Goal: Information Seeking & Learning: Learn about a topic

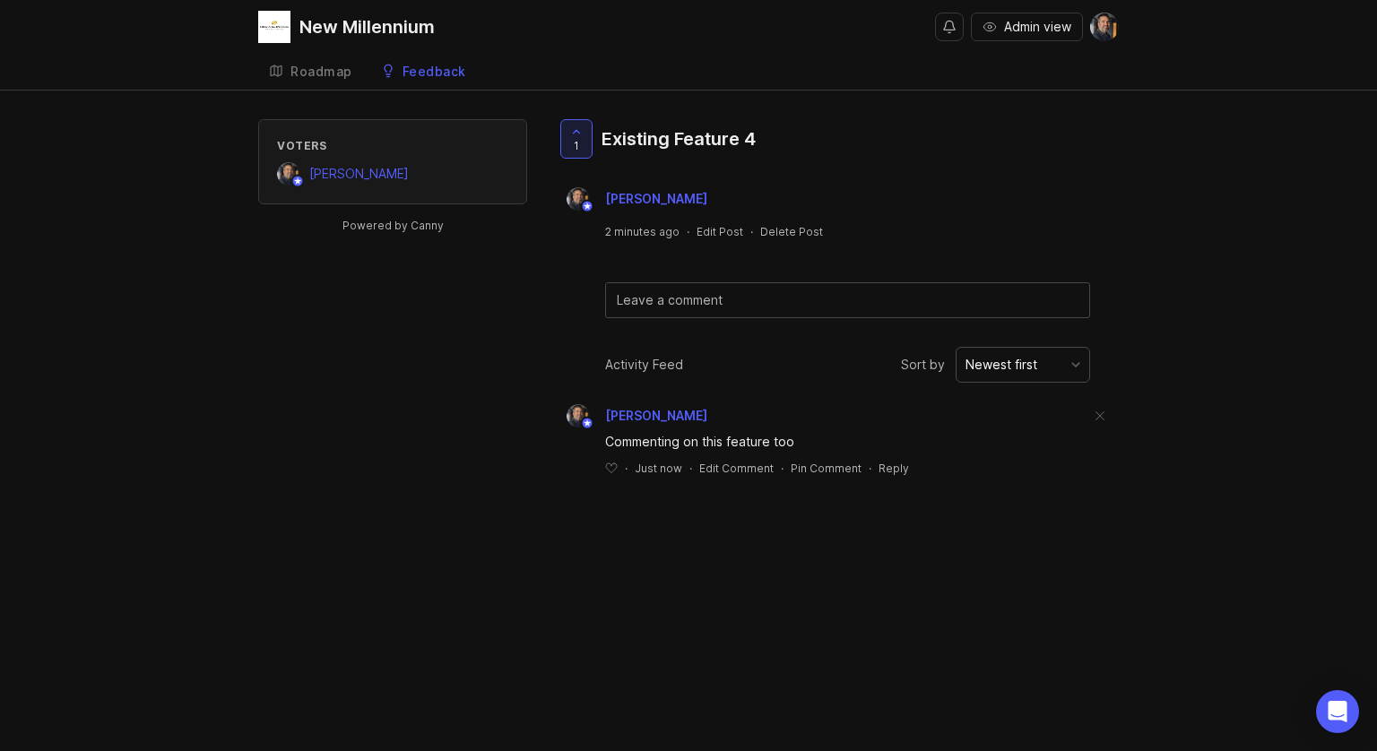
click at [348, 357] on div "Voters [PERSON_NAME] Powered by Canny 1 Existing Feature 4 [PERSON_NAME] 2 minu…" at bounding box center [688, 311] width 860 height 385
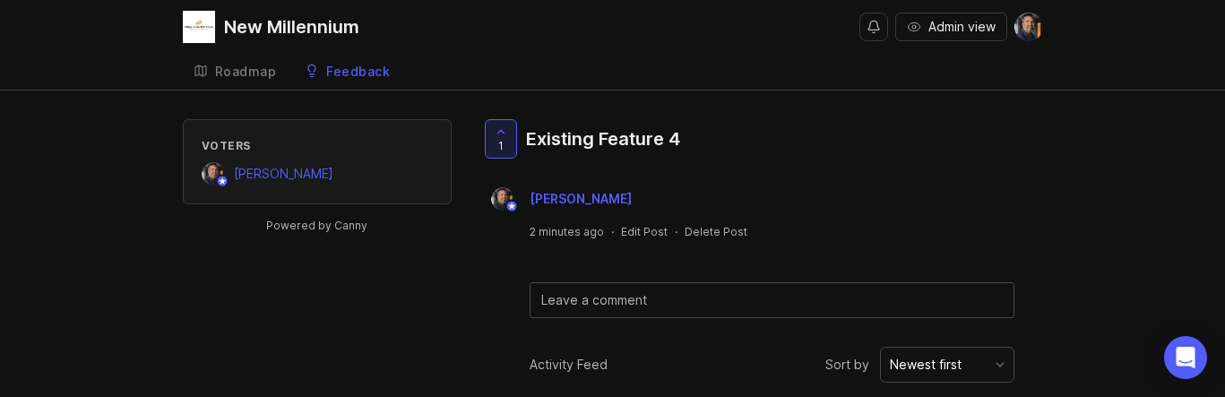
scroll to position [117, 0]
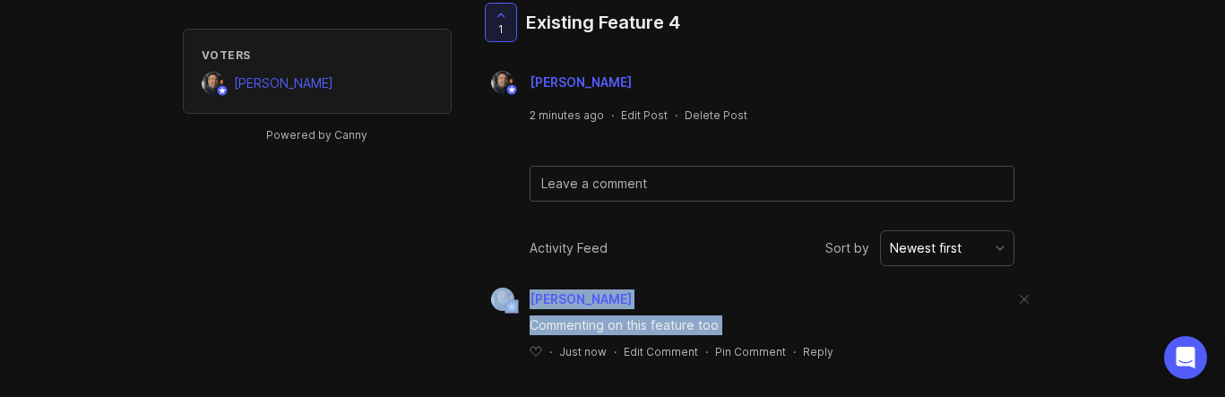
drag, startPoint x: 456, startPoint y: 395, endPoint x: 466, endPoint y: 588, distance: 192.9
click at [466, 281] on html "New Millennium Admin view Create Roadmap Feedback Known Features 5 Voters [PERS…" at bounding box center [612, 81] width 1225 height 397
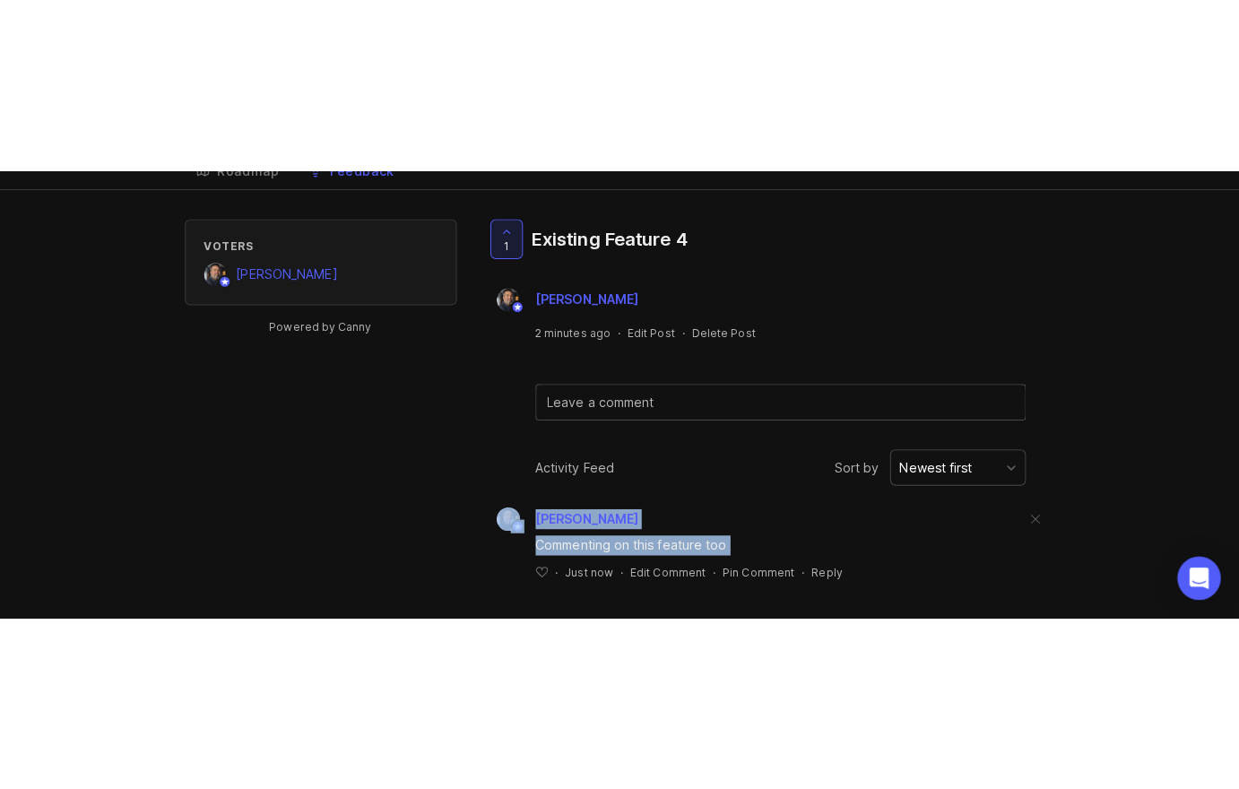
scroll to position [0, 0]
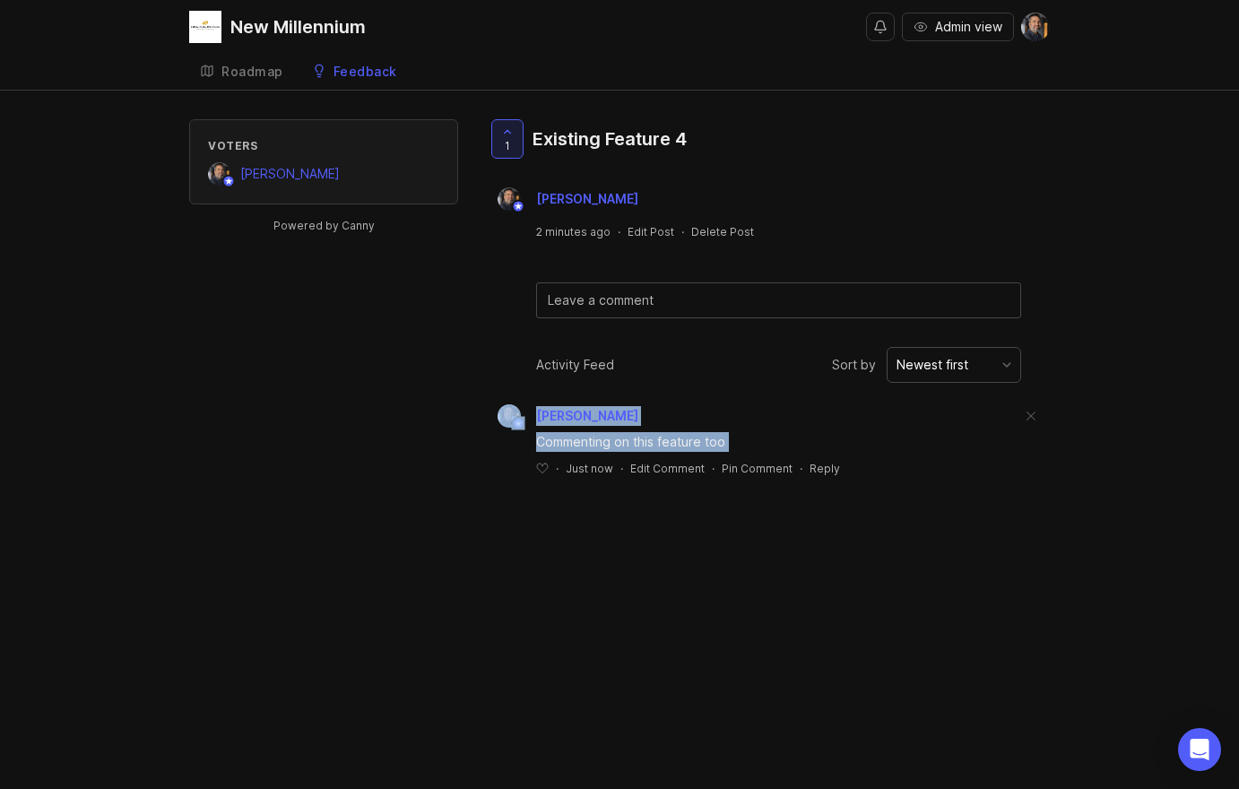
click at [392, 476] on div "Voters [PERSON_NAME] Powered by Canny 1 Existing Feature 4 [PERSON_NAME] 2 minu…" at bounding box center [619, 311] width 860 height 385
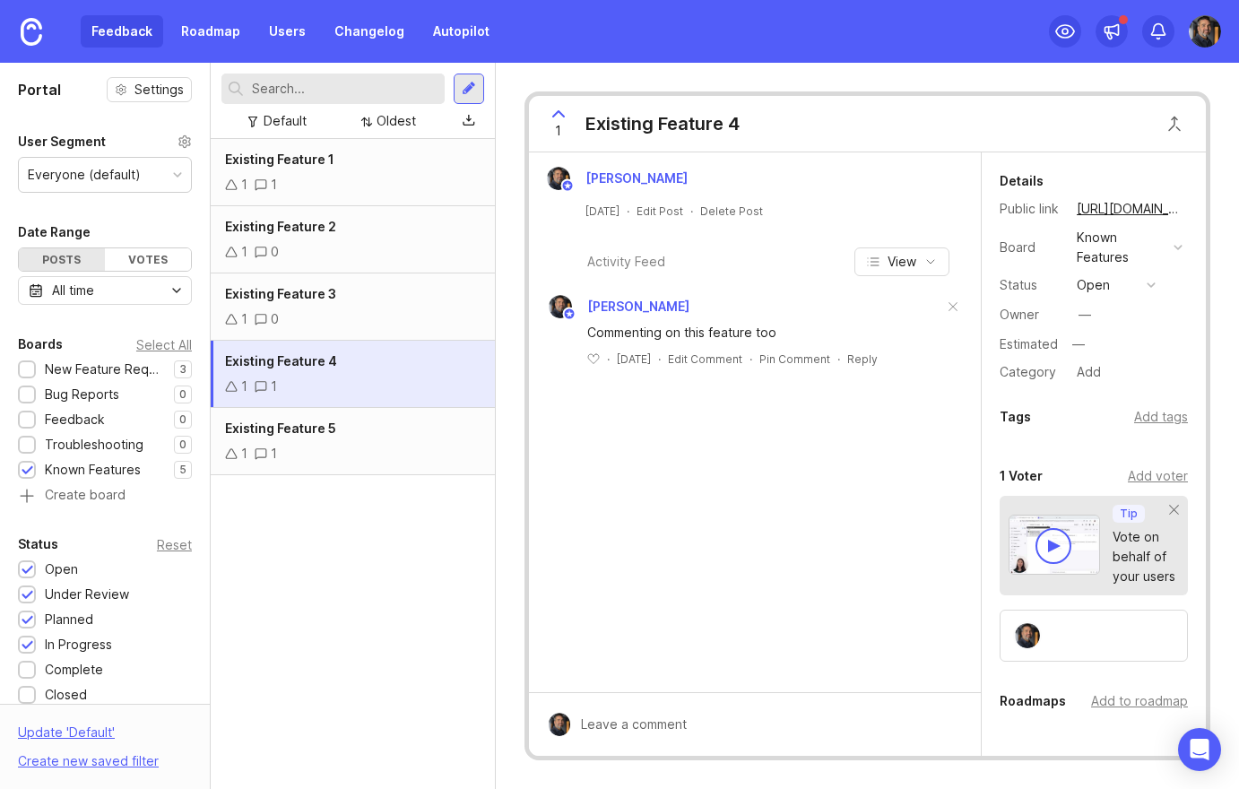
click at [323, 554] on div "Existing Feature 1 1 1 Existing Feature 2 1 0 Existing Feature 3 1 0 Existing F…" at bounding box center [353, 464] width 284 height 650
click at [111, 30] on div "Feedback Roadmap Users Changelog Autopilot" at bounding box center [290, 31] width 419 height 32
click at [28, 468] on div at bounding box center [28, 470] width 12 height 13
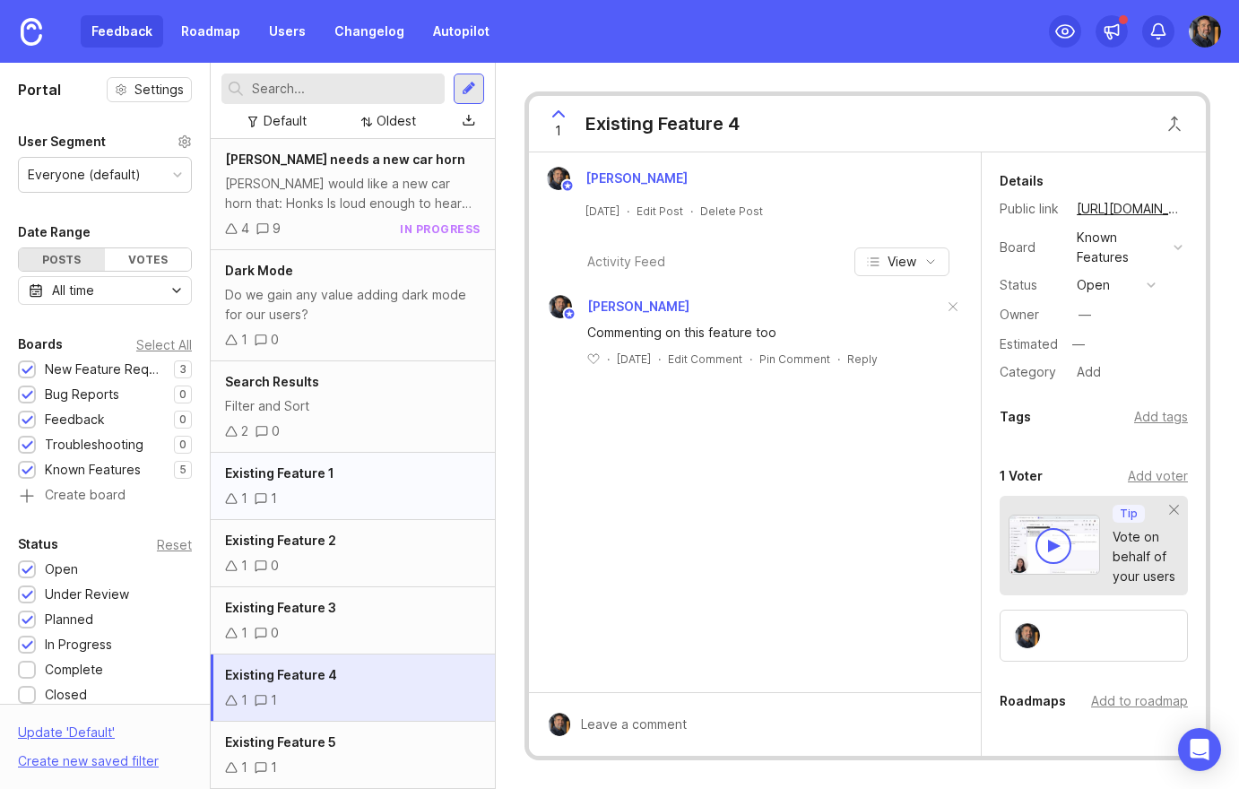
click at [299, 510] on div "Existing Feature 1 1 1" at bounding box center [353, 486] width 284 height 67
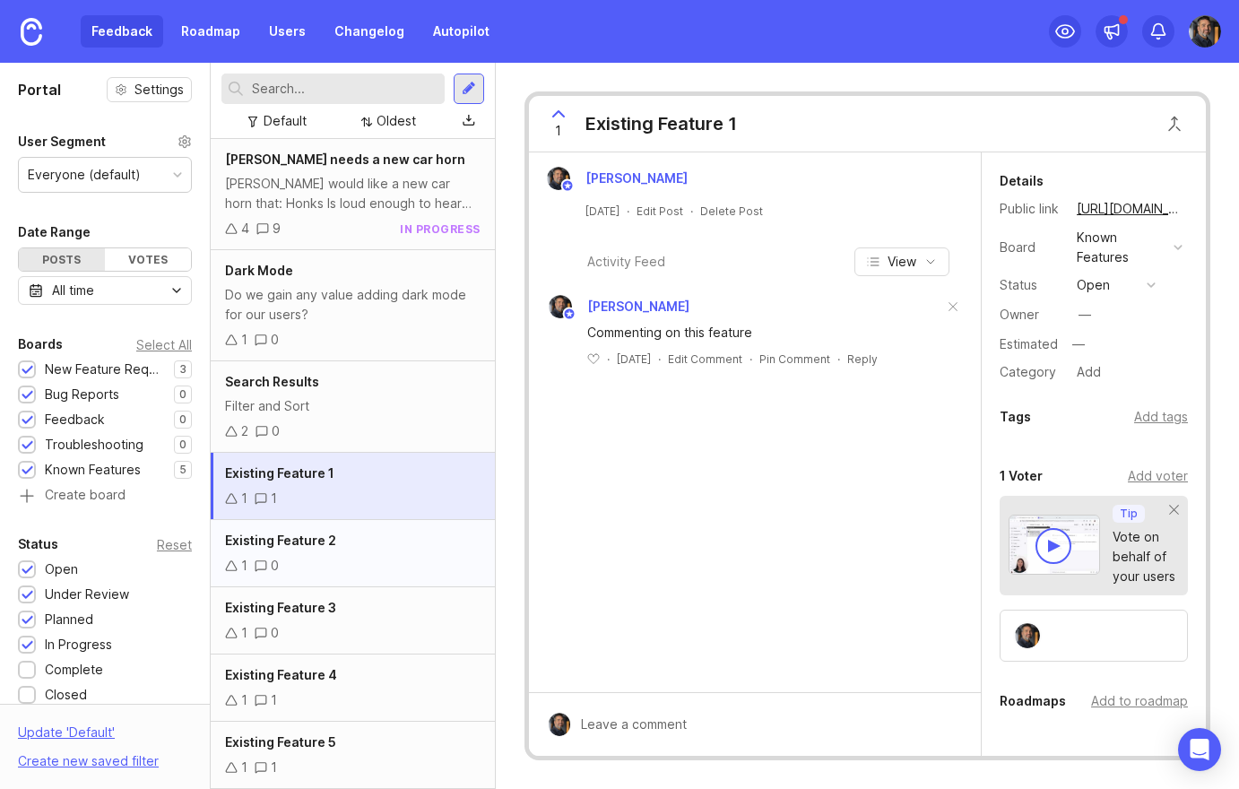
click at [305, 569] on div "1 0" at bounding box center [352, 566] width 255 height 20
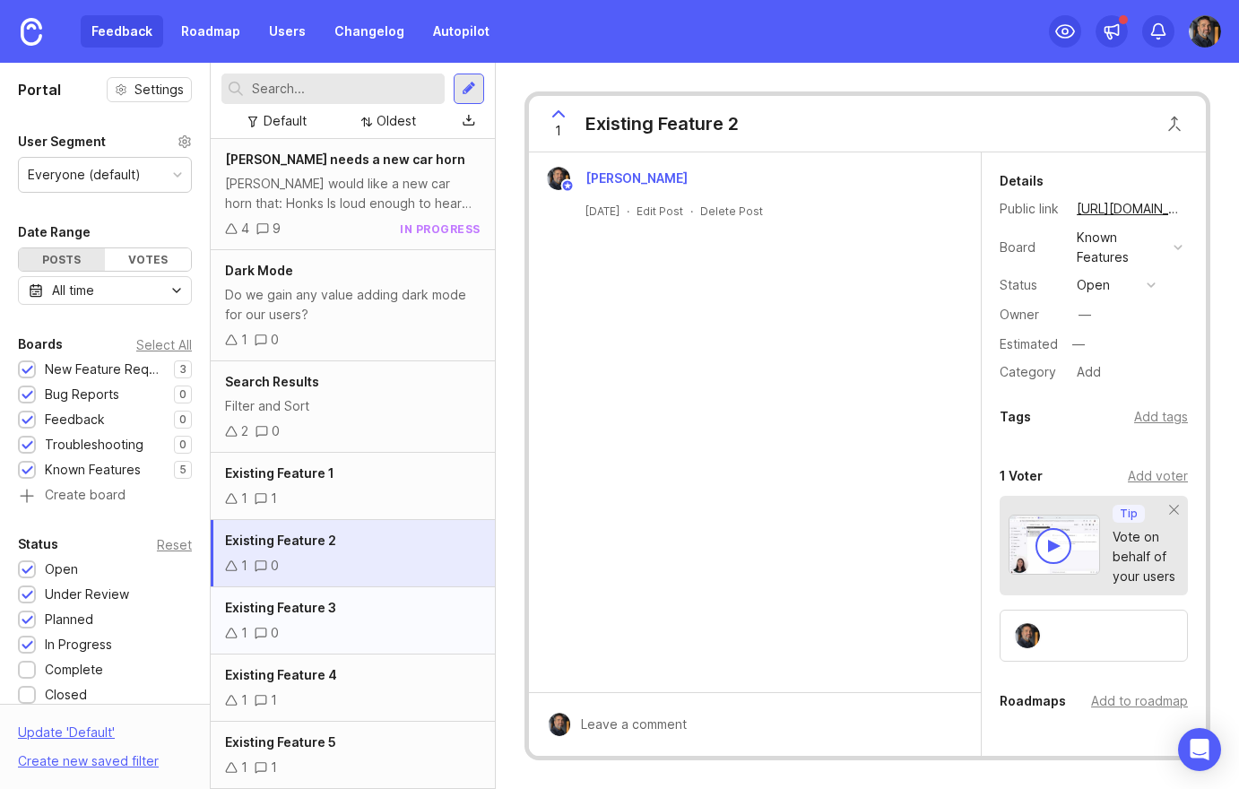
click at [310, 608] on span "Existing Feature 3" at bounding box center [280, 607] width 111 height 15
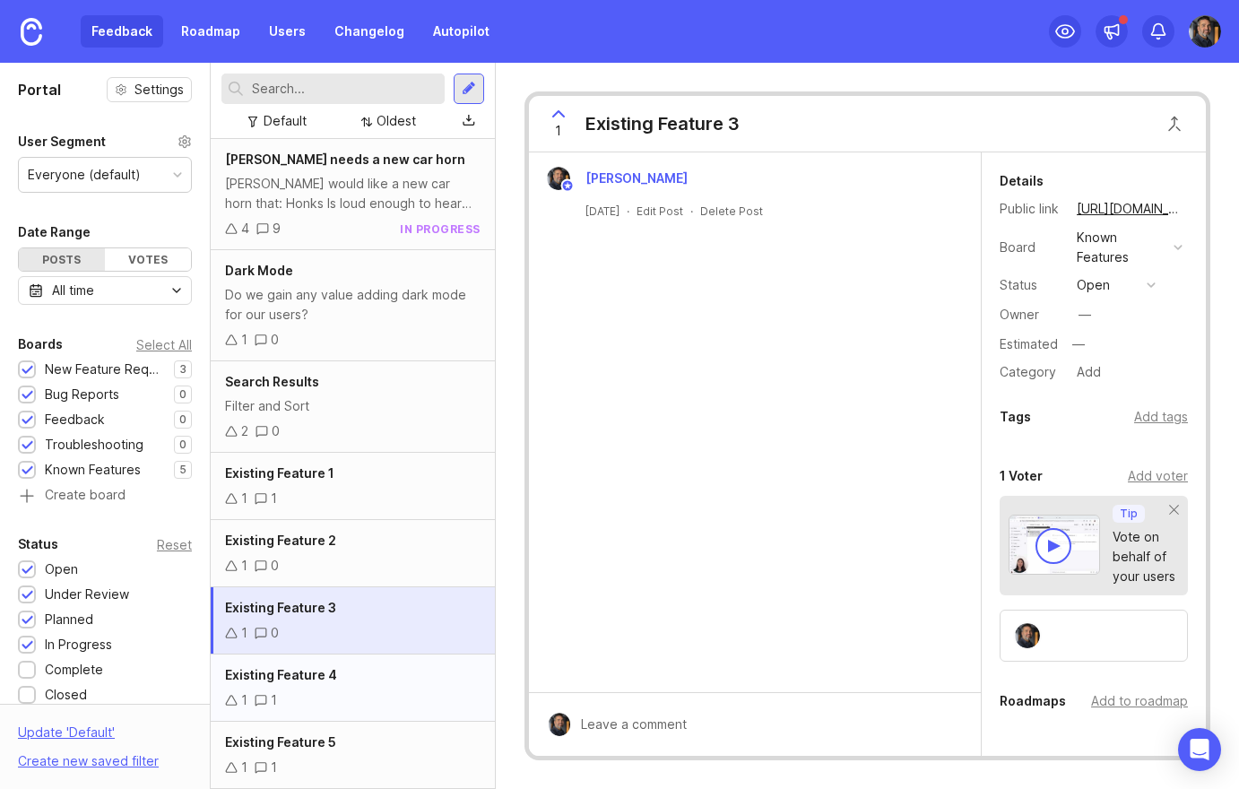
click at [316, 682] on div "Existing Feature 4" at bounding box center [352, 675] width 255 height 20
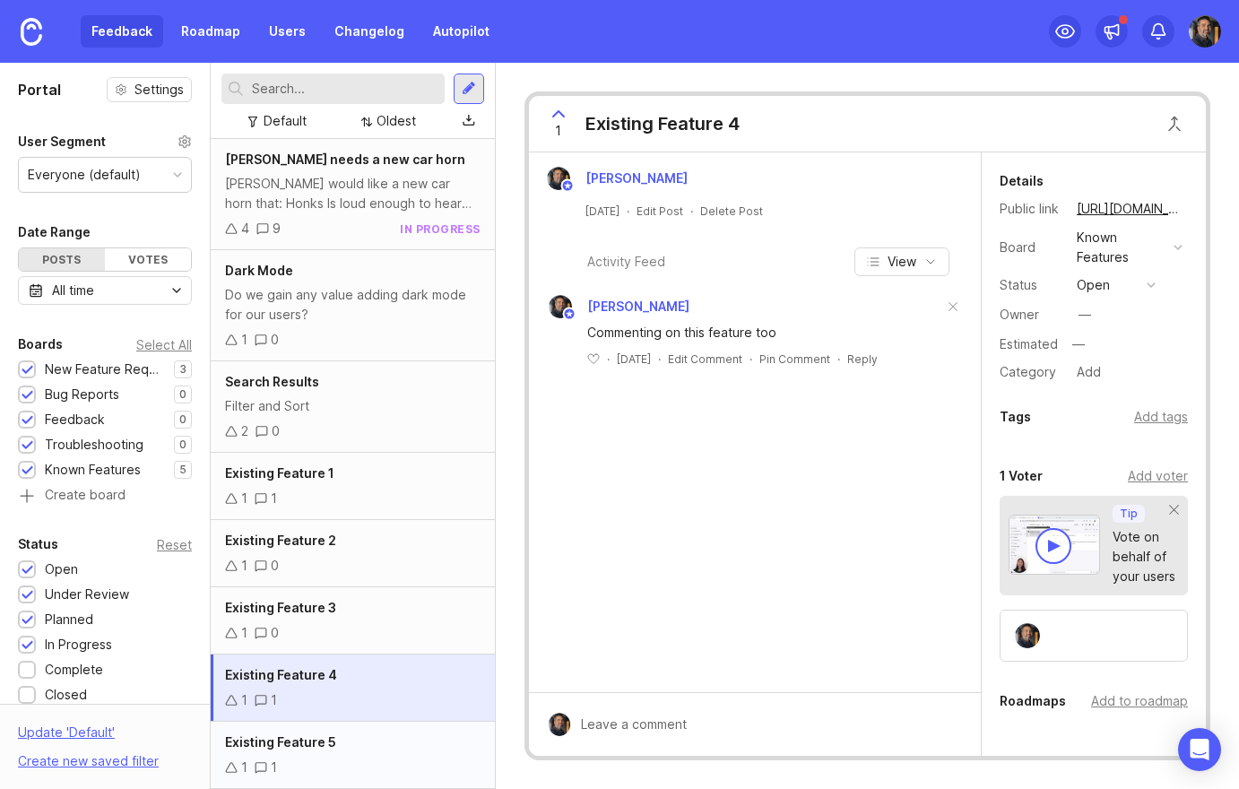
click at [314, 730] on div "Existing Feature 5 1 1" at bounding box center [353, 754] width 284 height 67
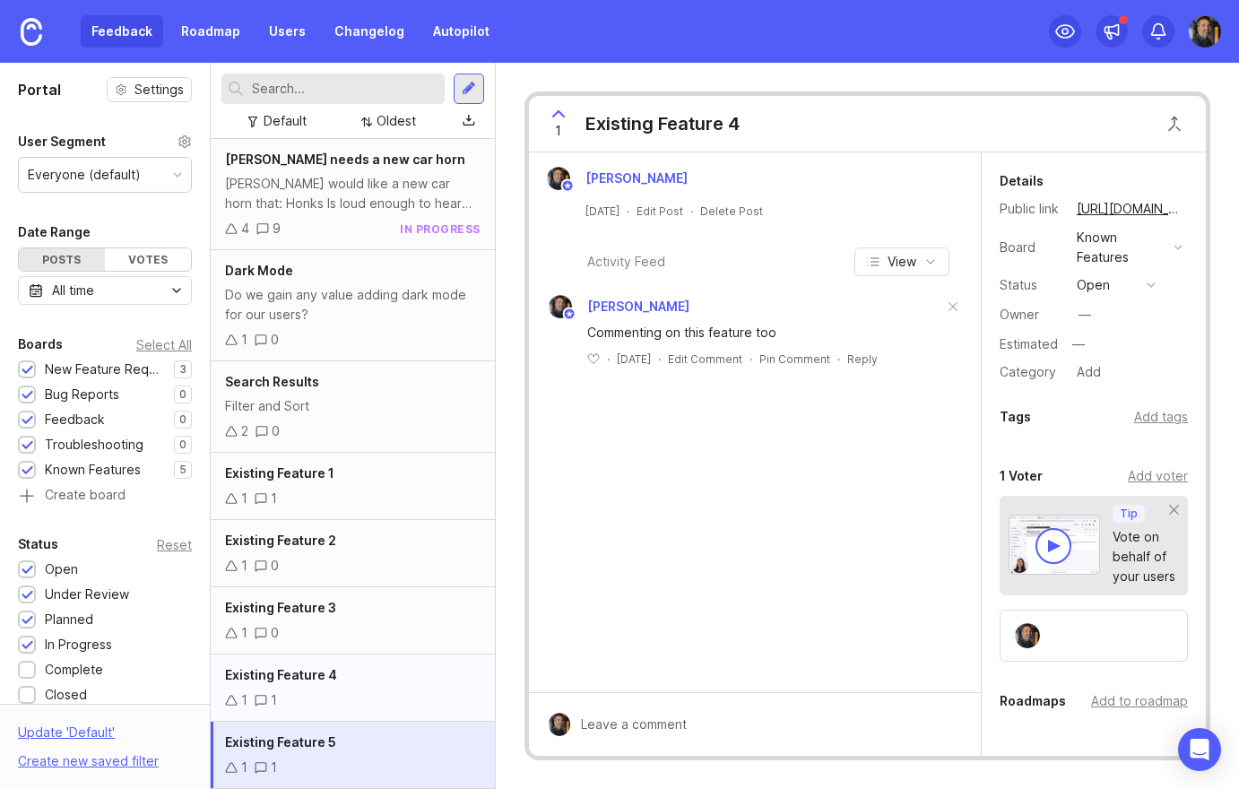
click at [310, 686] on div "Existing Feature 4 1 1" at bounding box center [353, 687] width 284 height 67
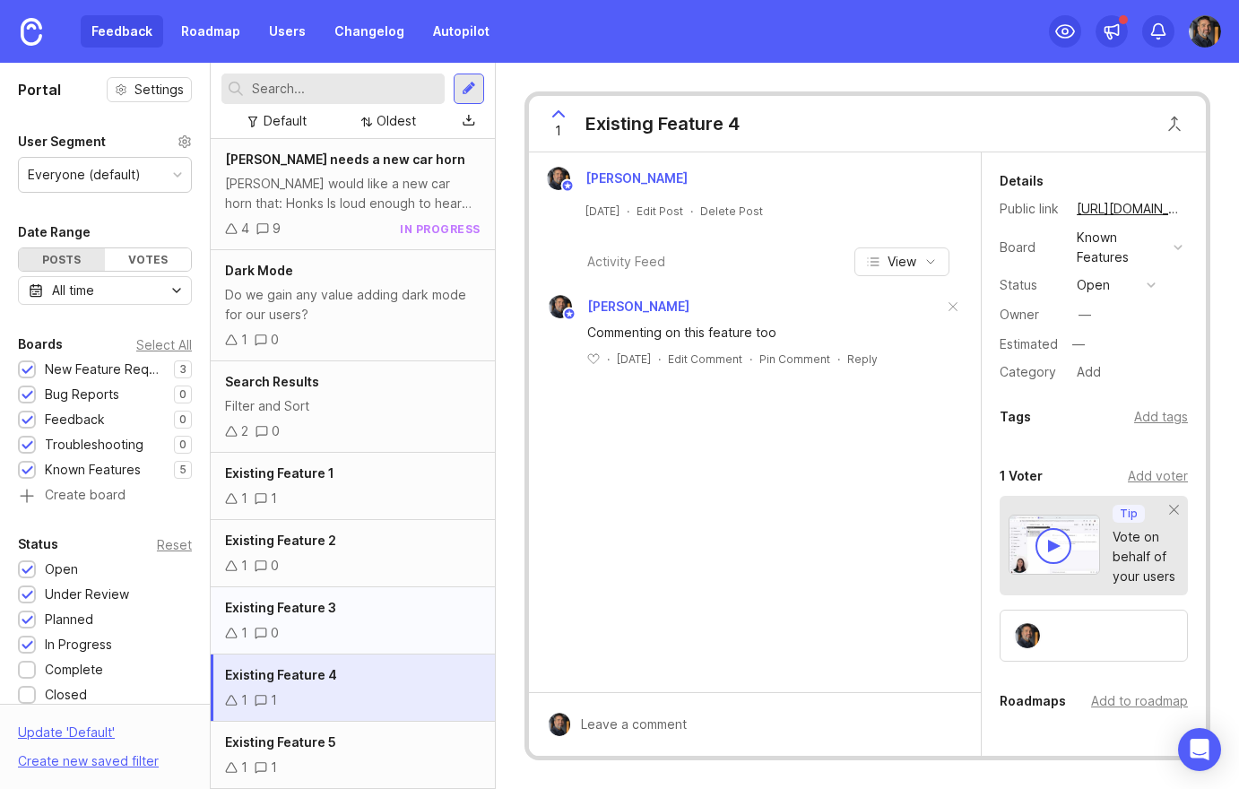
click at [308, 609] on span "Existing Feature 3" at bounding box center [280, 607] width 111 height 15
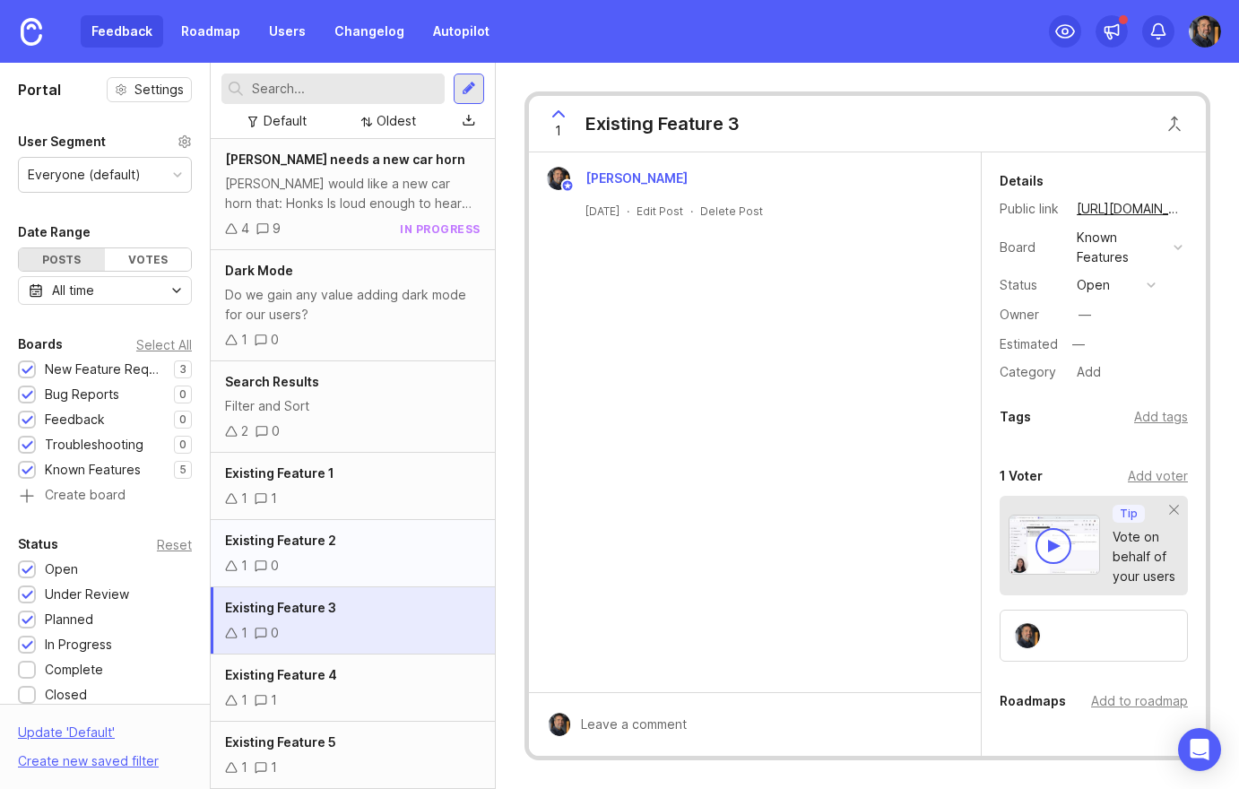
click at [303, 553] on div "Existing Feature 2 1 0" at bounding box center [353, 553] width 284 height 67
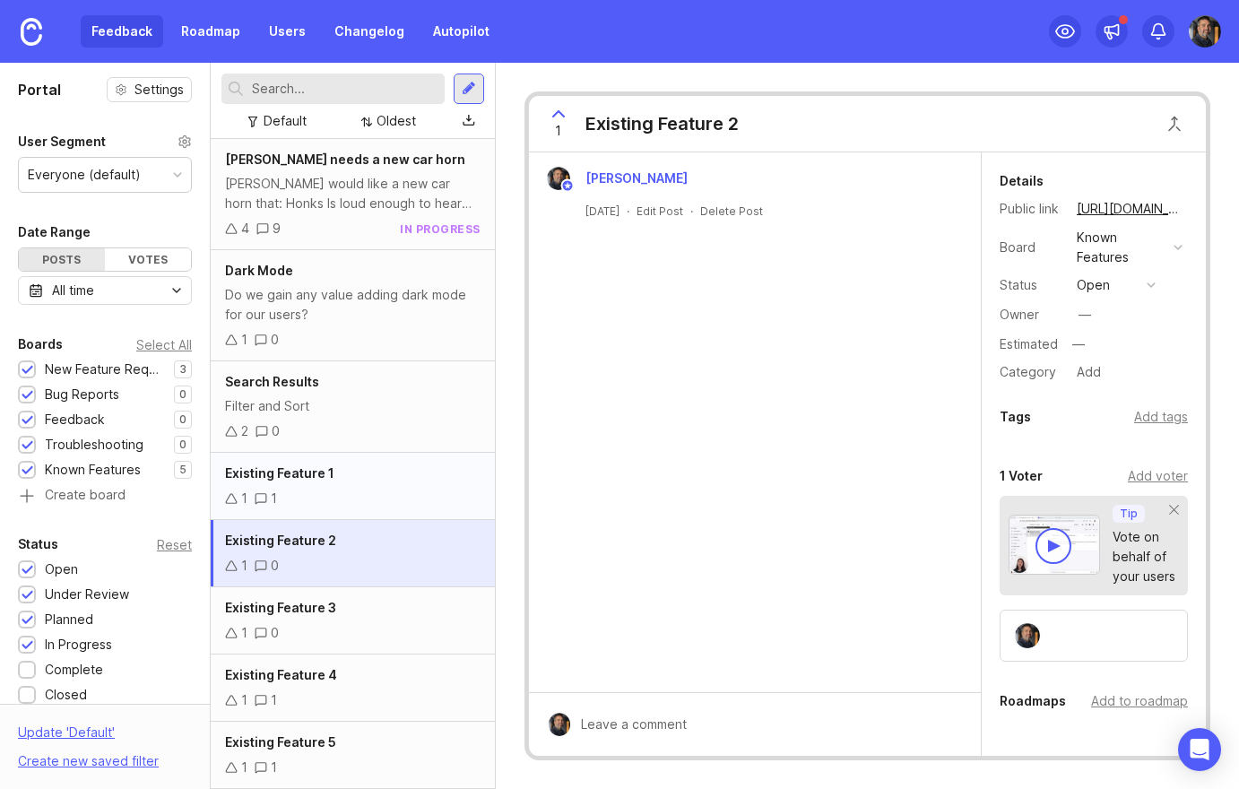
click at [300, 497] on div "1 1" at bounding box center [352, 498] width 255 height 20
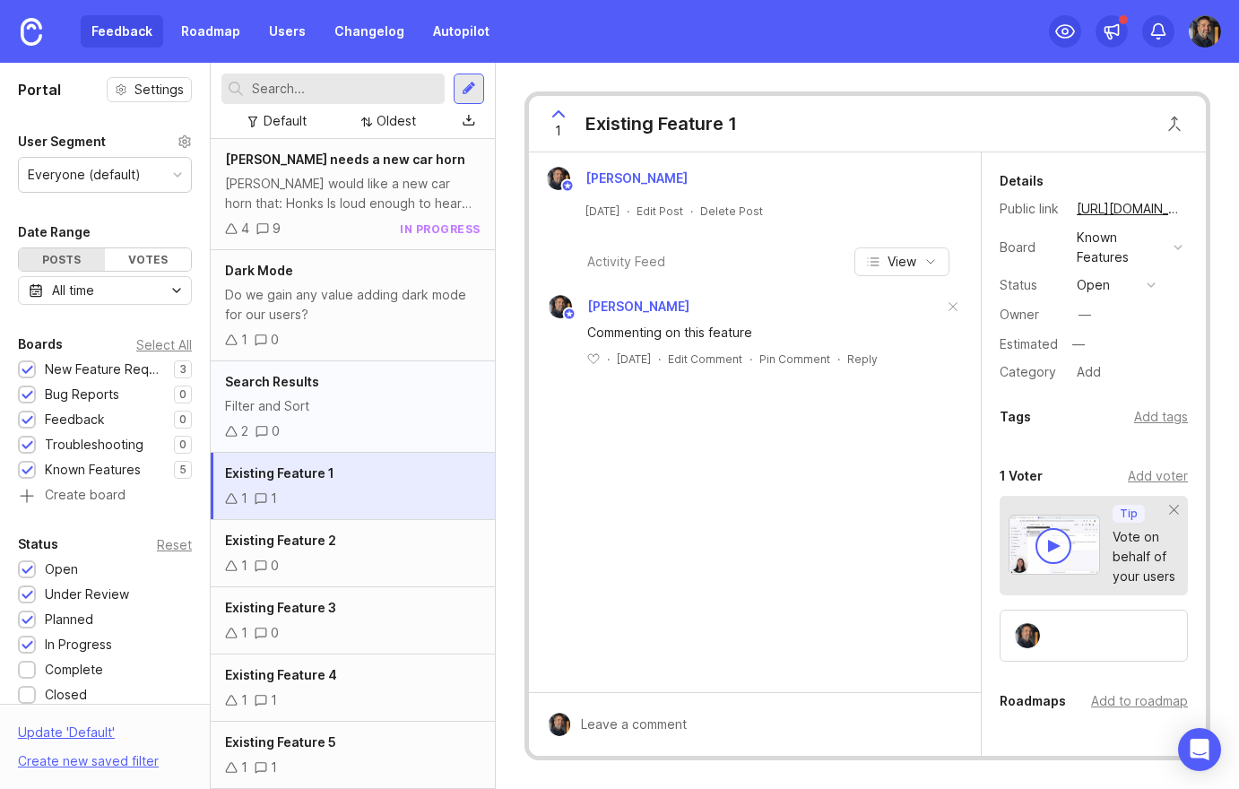
click at [295, 416] on div "Search Results Filter and Sort 2 0" at bounding box center [353, 406] width 284 height 91
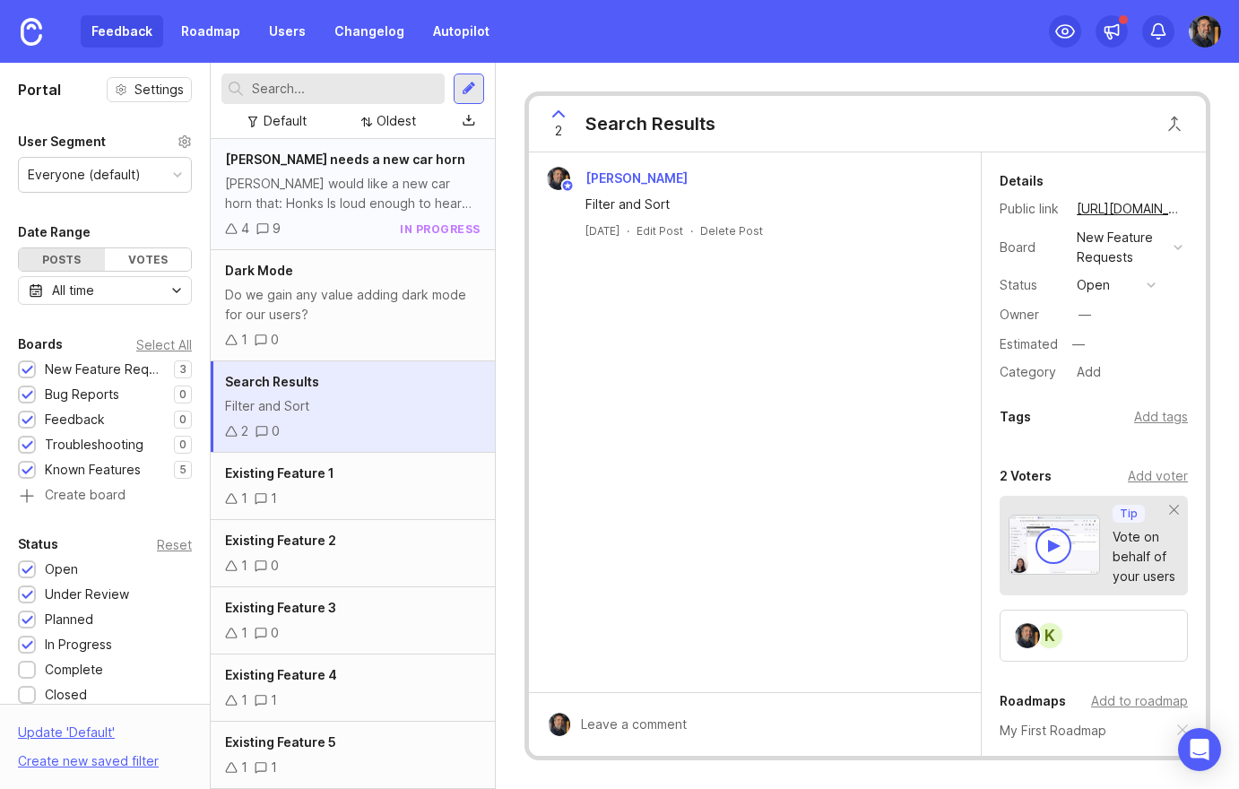
click at [336, 195] on div "[PERSON_NAME] would like a new car horn that: Honks Is loud enough to hear Work…" at bounding box center [352, 193] width 255 height 39
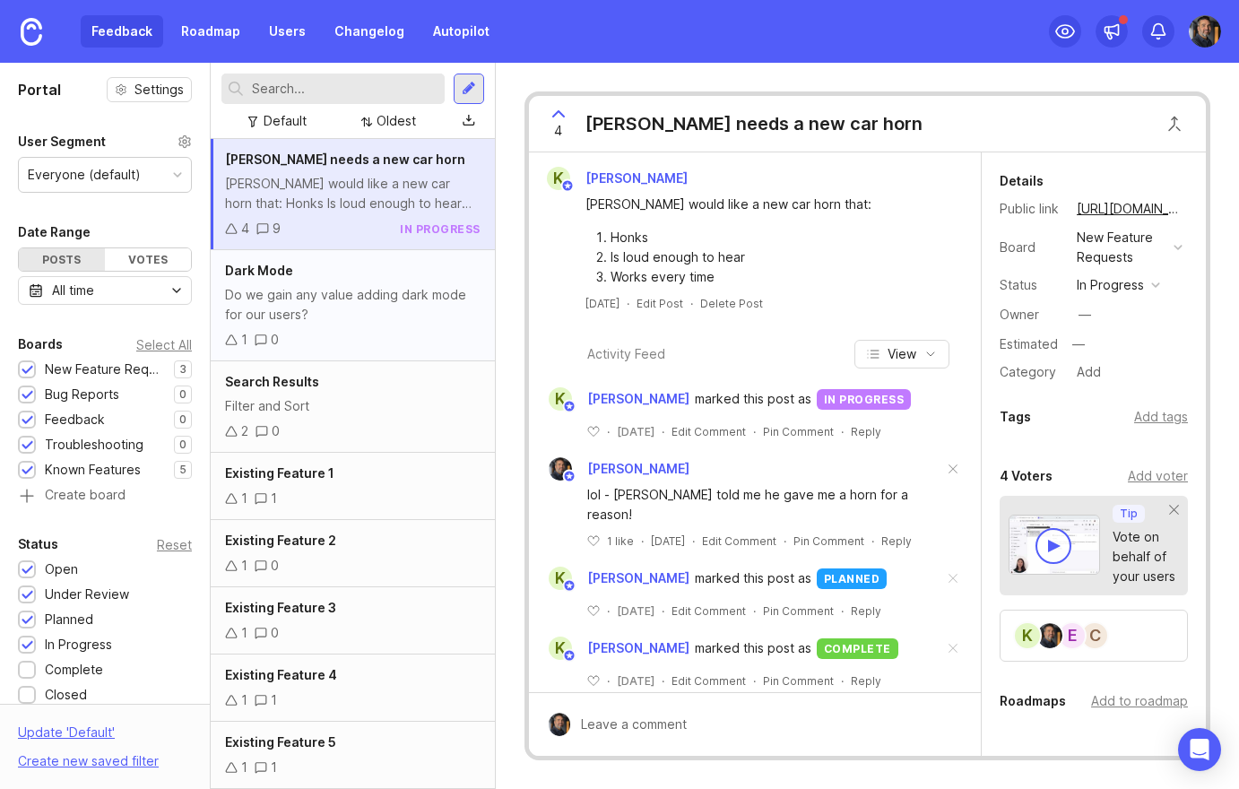
click at [355, 315] on div "Do we gain any value adding dark mode for our users?" at bounding box center [352, 304] width 255 height 39
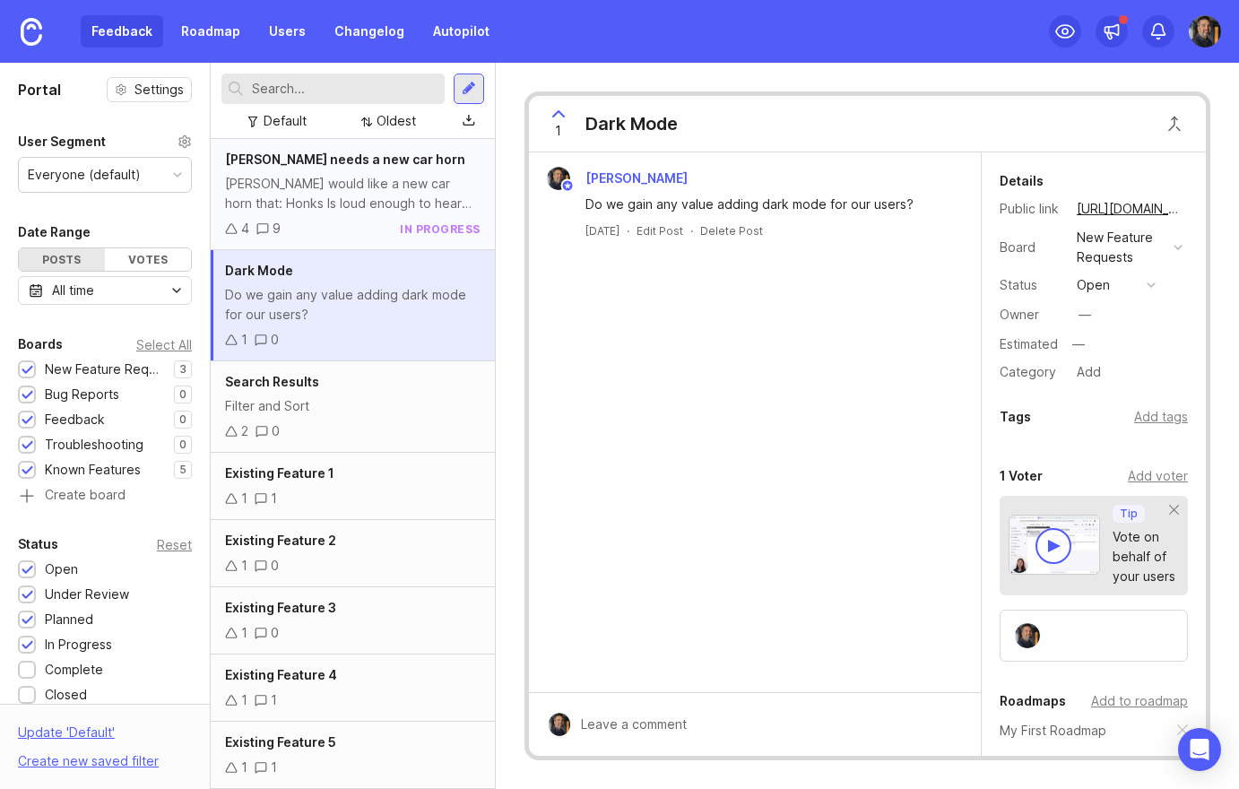
click at [308, 207] on div "[PERSON_NAME] would like a new car horn that: Honks Is loud enough to hear Work…" at bounding box center [352, 193] width 255 height 39
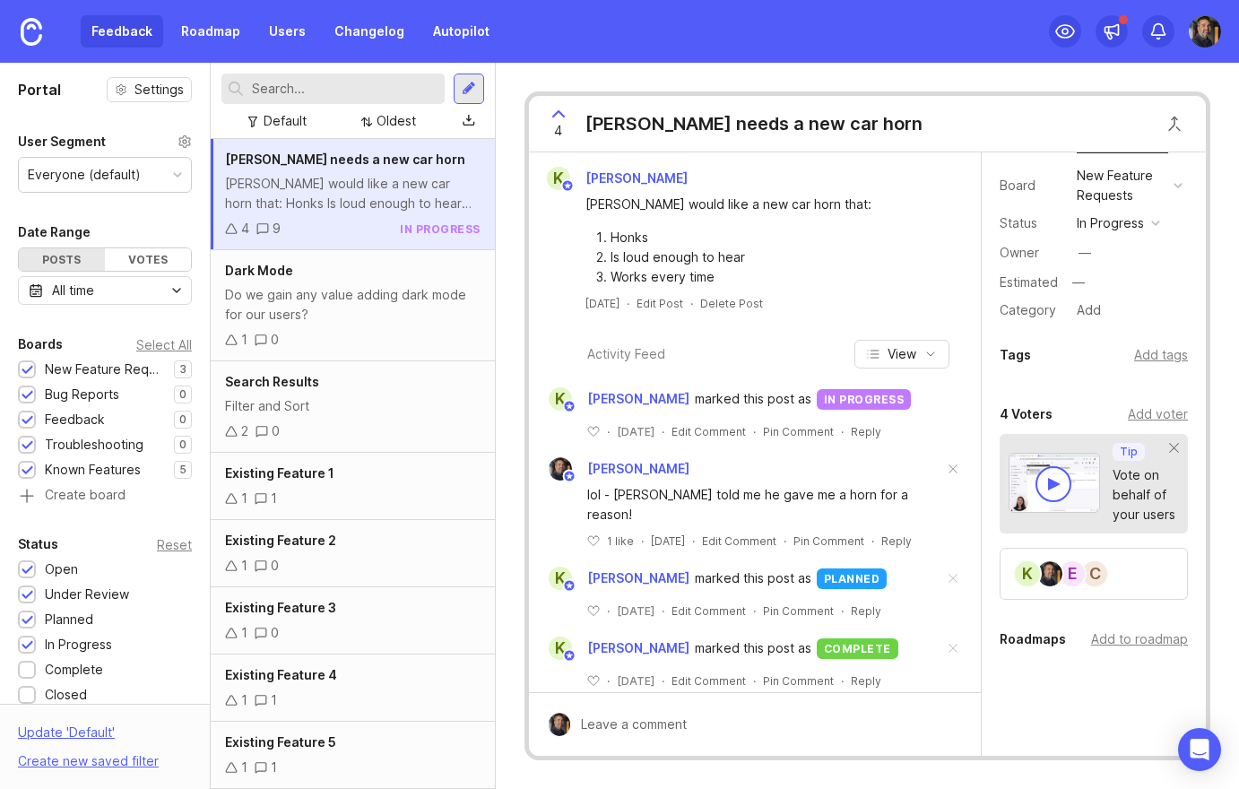
scroll to position [126, 0]
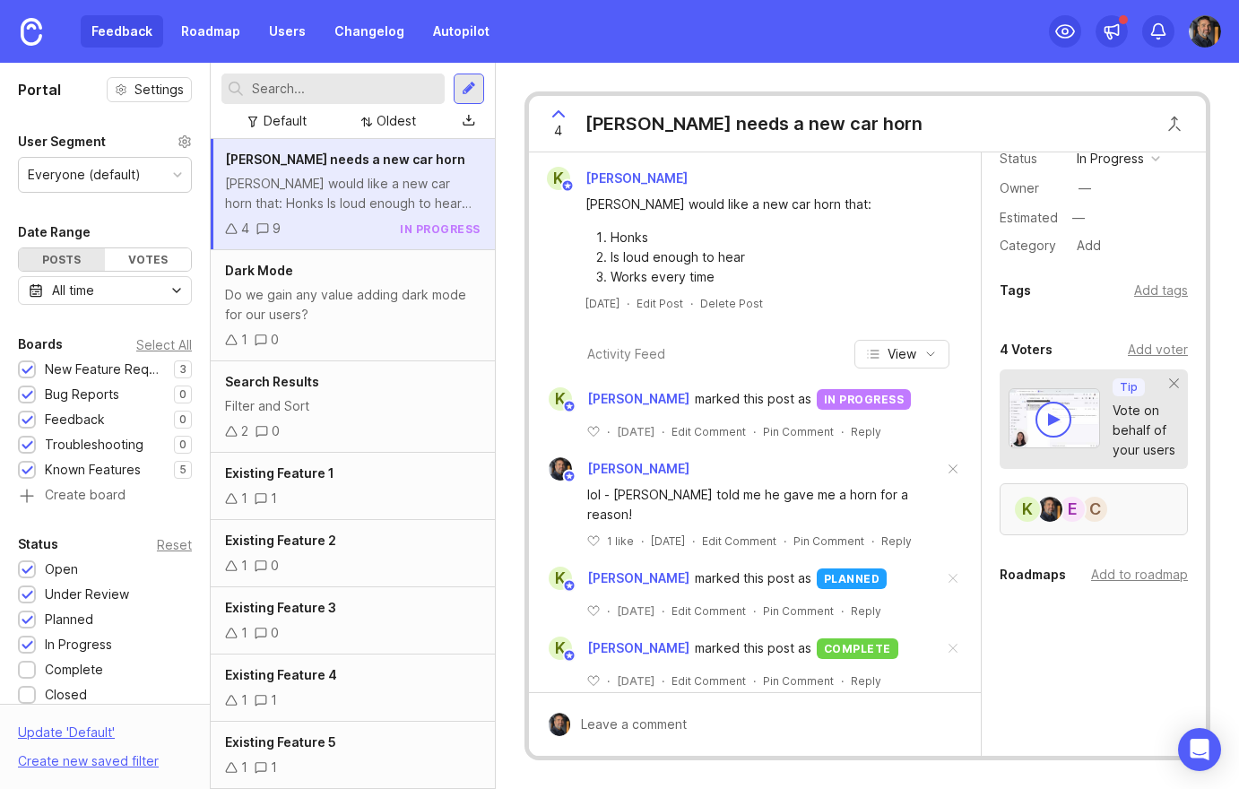
click at [1069, 509] on div "E" at bounding box center [1072, 509] width 29 height 29
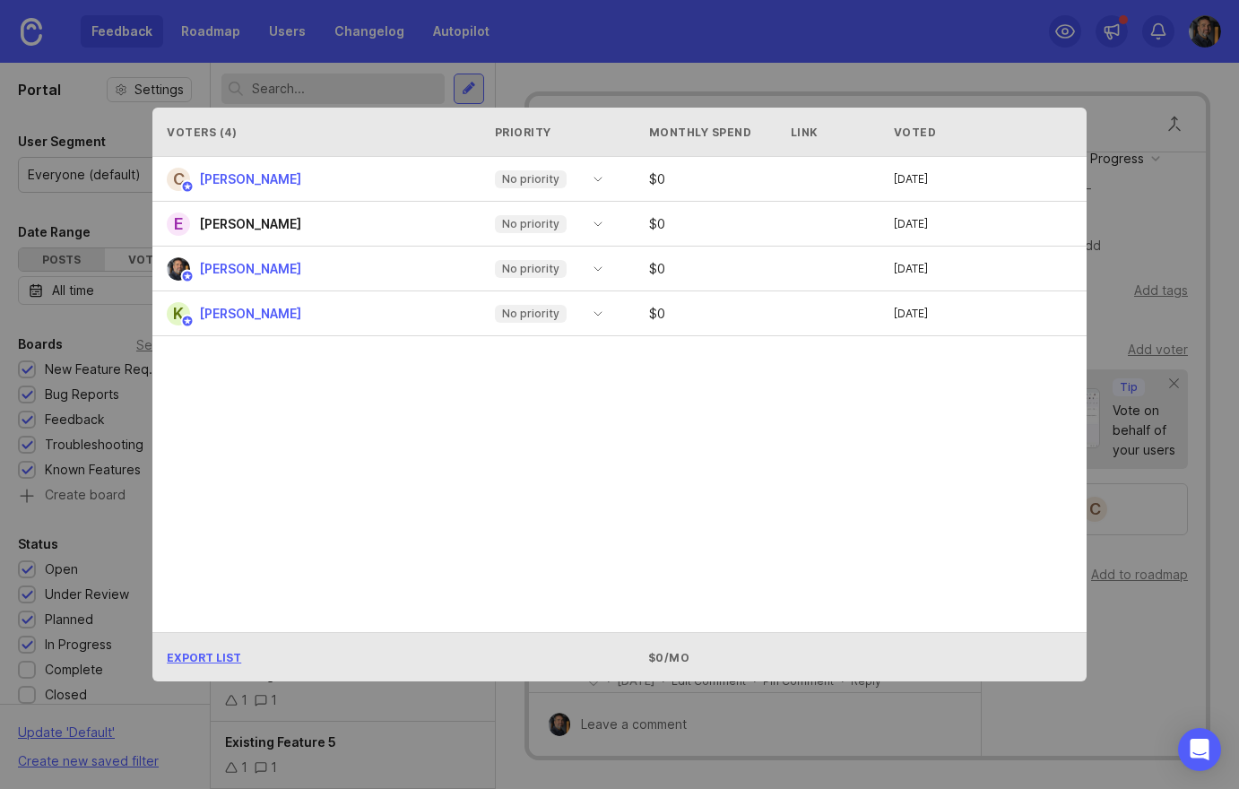
click at [384, 86] on div "Voters ( 4 ) Priority Monthly Spend Link Voted C [PERSON_NAME] No priority $ 0 …" at bounding box center [619, 394] width 991 height 631
click at [1016, 89] on div "Voters ( 4 ) Priority Monthly Spend Link Voted C [PERSON_NAME] No priority $ 0 …" at bounding box center [619, 394] width 991 height 631
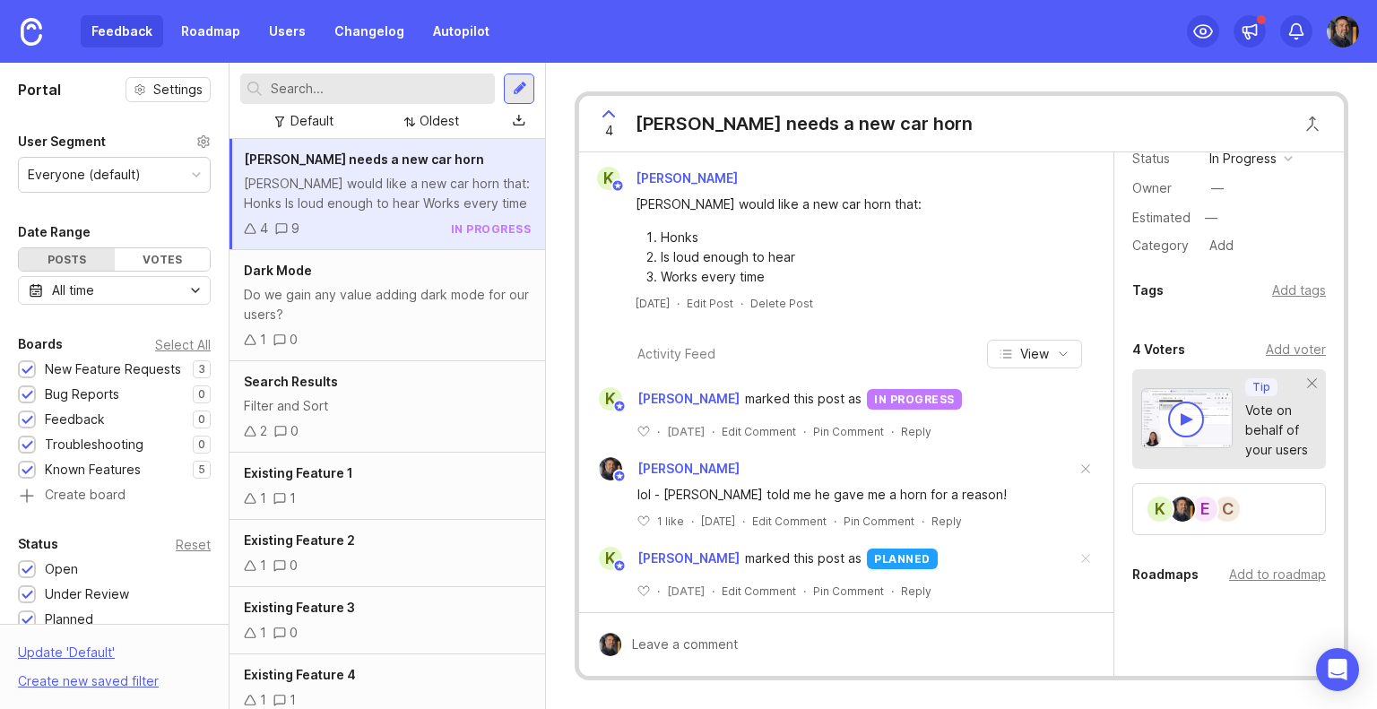
scroll to position [125, 0]
